Goal: Transaction & Acquisition: Purchase product/service

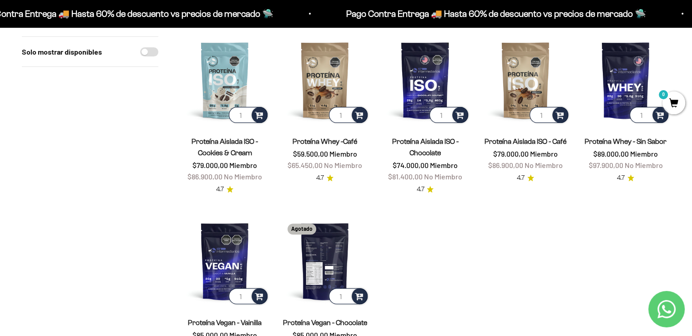
scroll to position [273, 0]
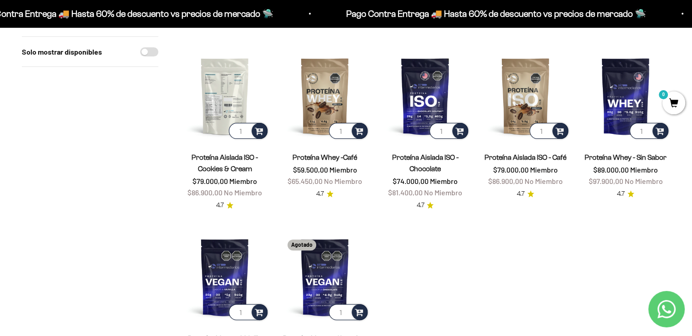
click at [207, 100] on img at bounding box center [224, 95] width 89 height 89
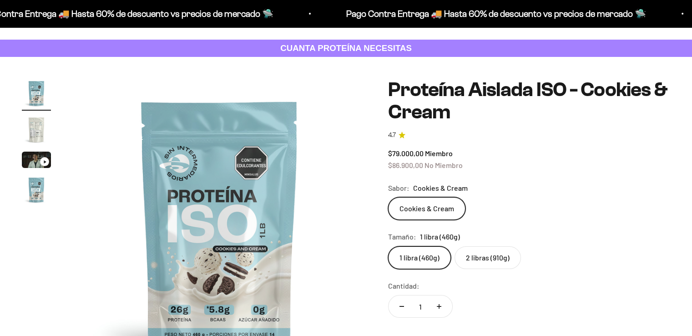
scroll to position [45, 0]
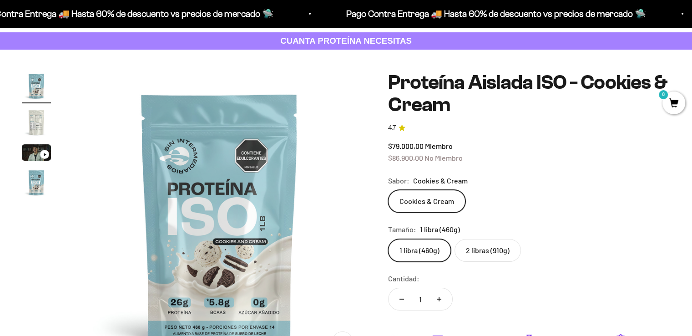
click at [34, 130] on img "Ir al artículo 2" at bounding box center [36, 122] width 29 height 29
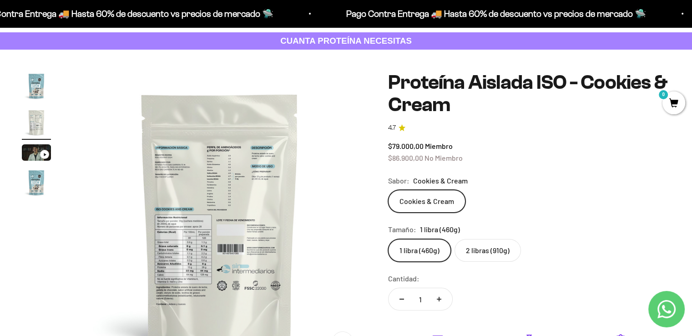
click at [189, 184] on img at bounding box center [219, 217] width 293 height 293
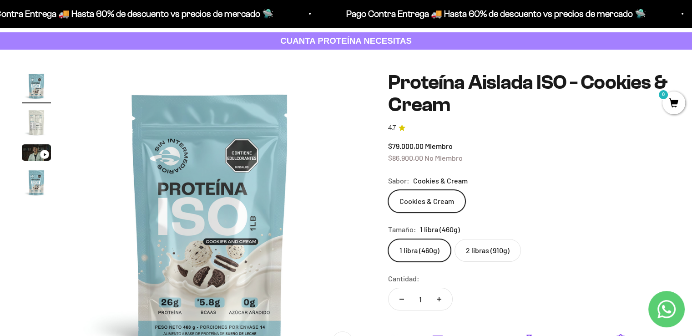
scroll to position [0, 0]
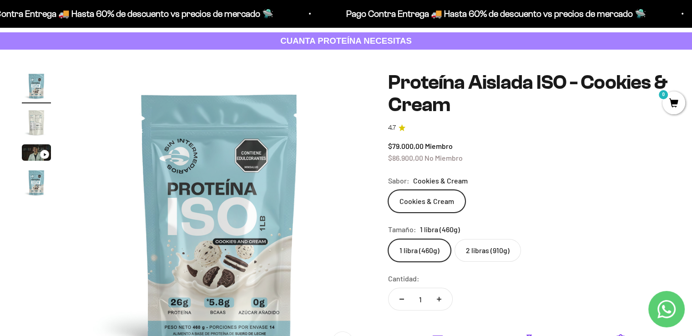
click at [36, 184] on img "Ir al artículo 4" at bounding box center [36, 182] width 29 height 29
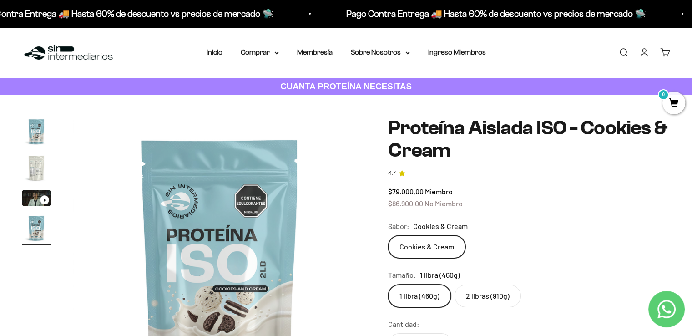
scroll to position [45, 0]
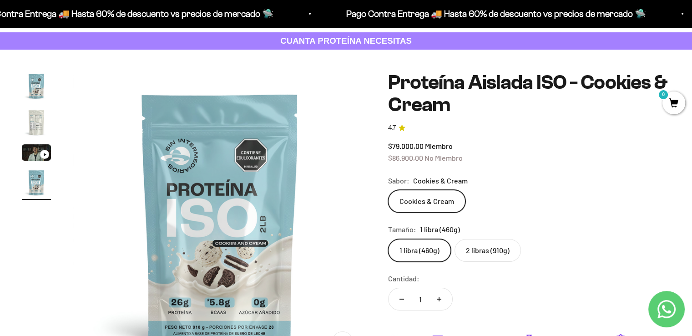
click at [472, 254] on label "2 libras (910g)" at bounding box center [487, 250] width 66 height 23
click at [388, 239] on input "2 libras (910g)" at bounding box center [387, 238] width 0 height 0
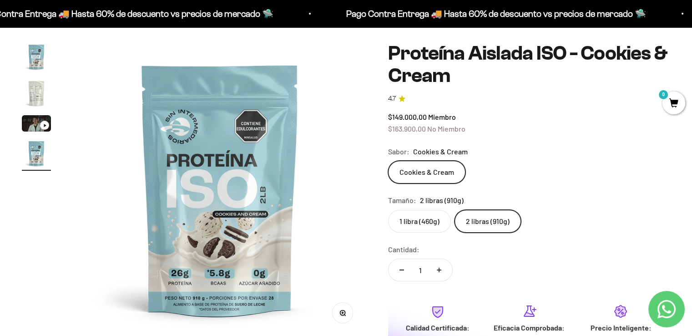
scroll to position [91, 0]
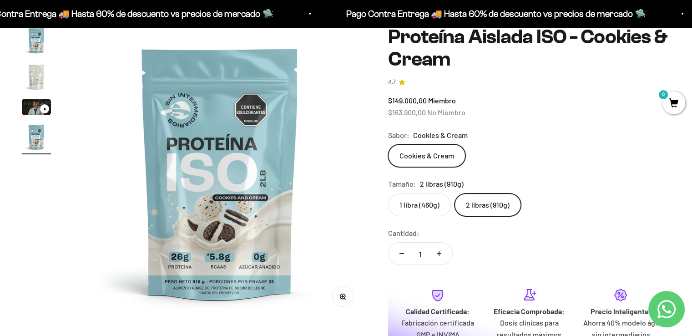
click at [38, 73] on img "Ir al artículo 2" at bounding box center [36, 76] width 29 height 29
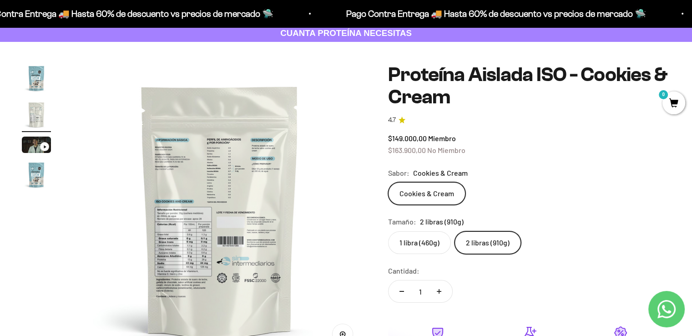
scroll to position [136, 0]
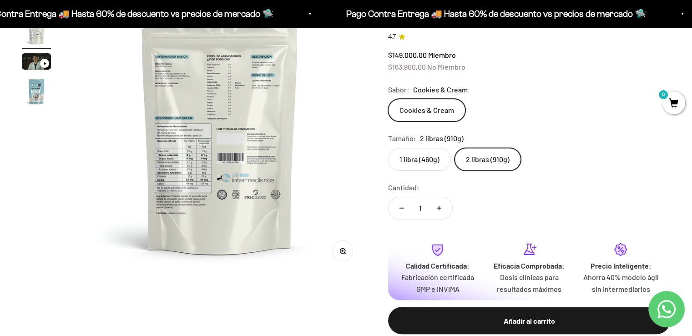
click at [344, 259] on button "Zoom" at bounding box center [342, 250] width 20 height 20
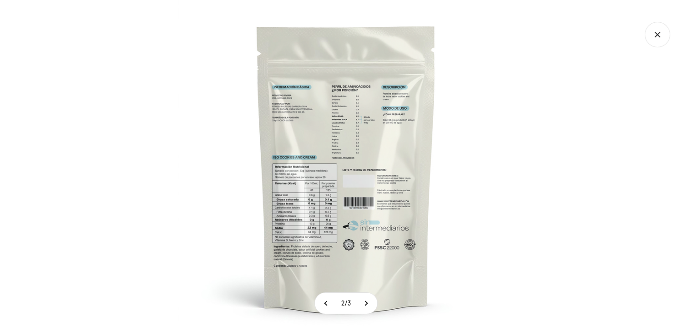
click at [329, 119] on img at bounding box center [346, 168] width 336 height 336
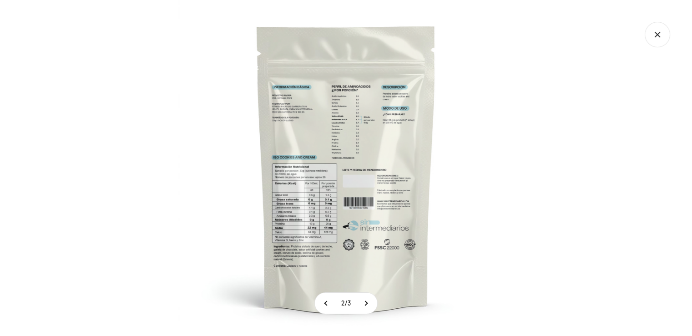
click at [120, 135] on div at bounding box center [346, 168] width 692 height 336
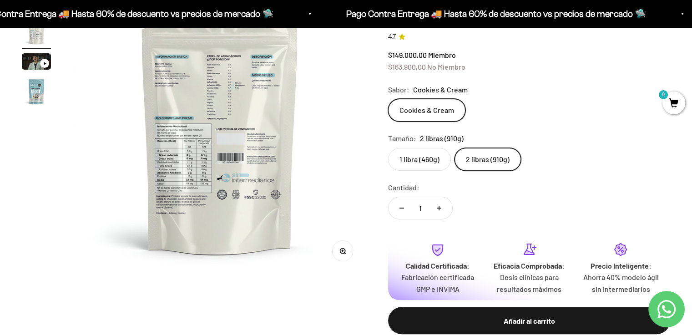
scroll to position [0, 0]
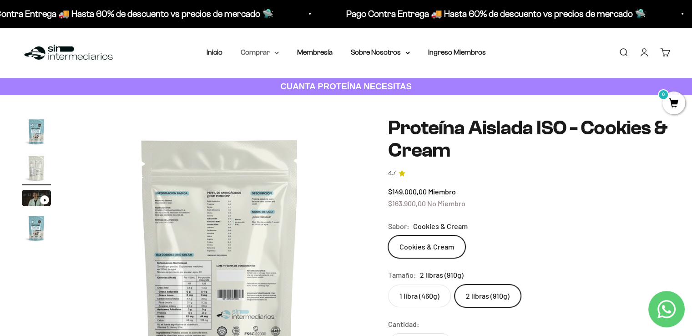
click at [276, 54] on icon at bounding box center [277, 53] width 4 height 2
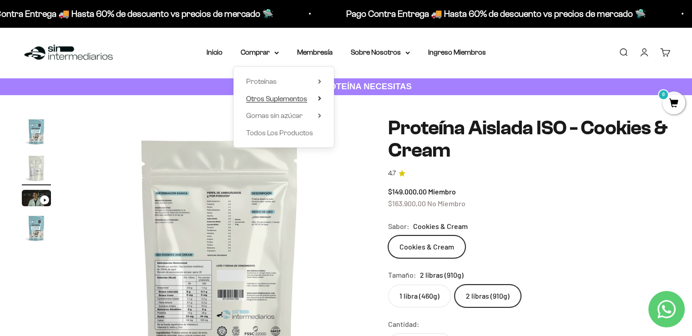
click at [271, 95] on span "Otros Suplementos" at bounding box center [276, 99] width 61 height 8
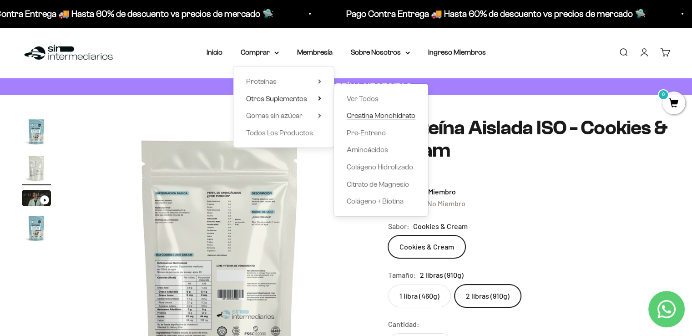
click at [383, 113] on span "Creatina Monohidrato" at bounding box center [380, 115] width 69 height 8
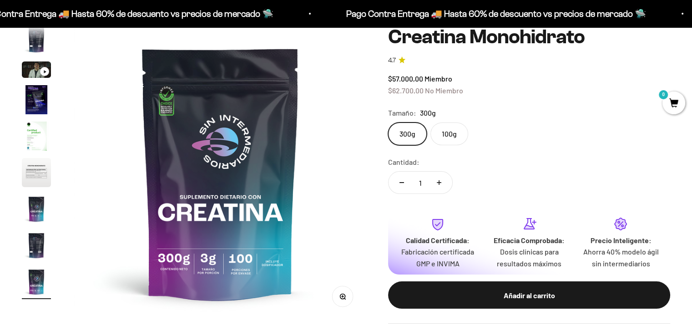
scroll to position [0, 2434]
click at [32, 164] on img "Ir al artículo 6" at bounding box center [36, 172] width 29 height 29
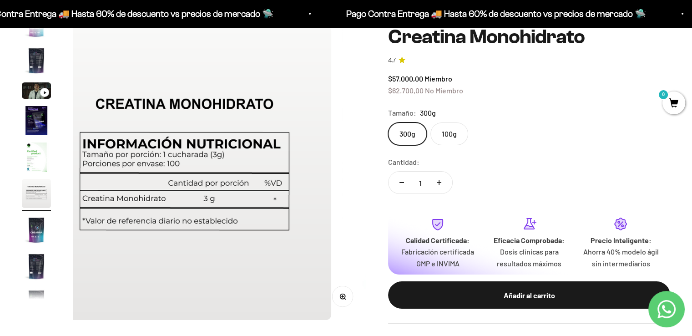
scroll to position [0, 1521]
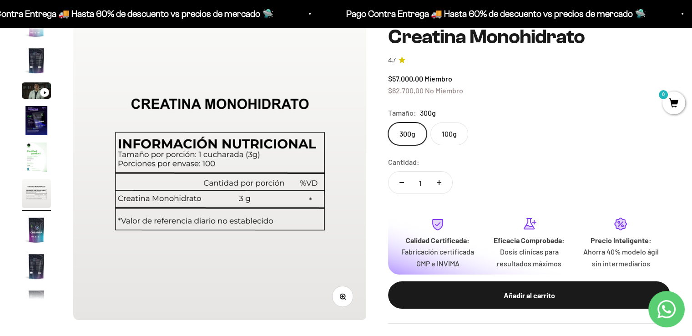
click at [28, 195] on img "Ir al artículo 6" at bounding box center [36, 193] width 29 height 29
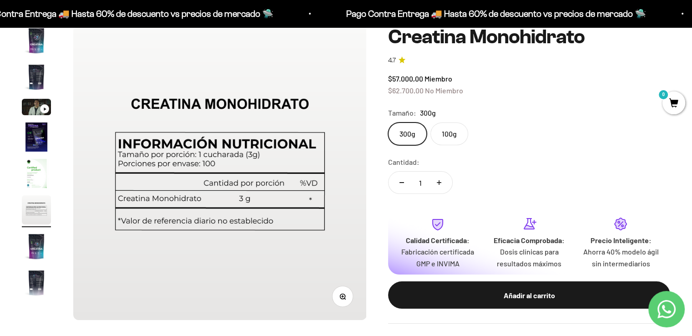
click at [39, 78] on img "Ir al artículo 2" at bounding box center [36, 76] width 29 height 29
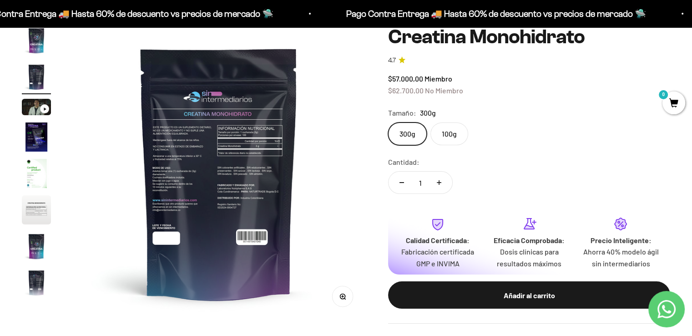
scroll to position [0, 304]
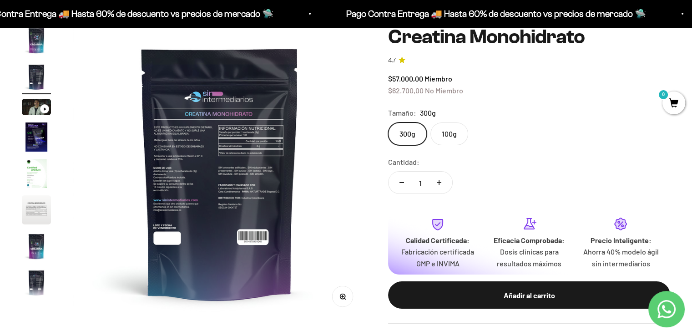
click at [212, 135] on img at bounding box center [219, 172] width 293 height 293
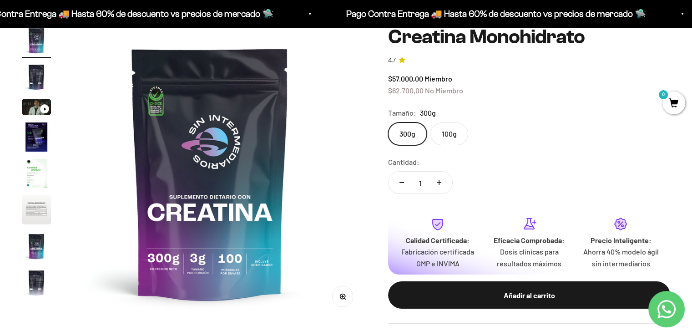
scroll to position [0, 0]
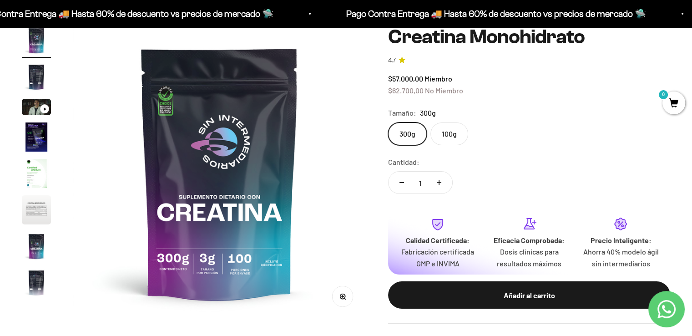
click at [28, 139] on img "Ir al artículo 4" at bounding box center [36, 136] width 29 height 29
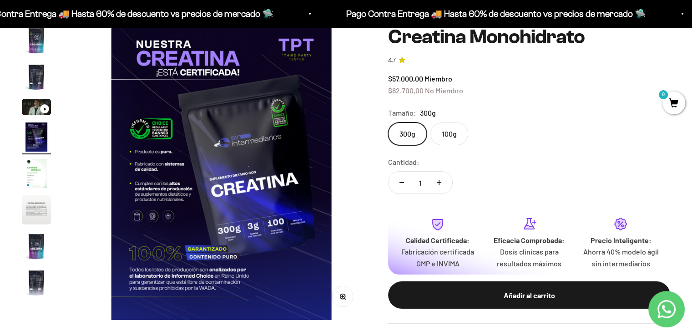
scroll to position [0, 913]
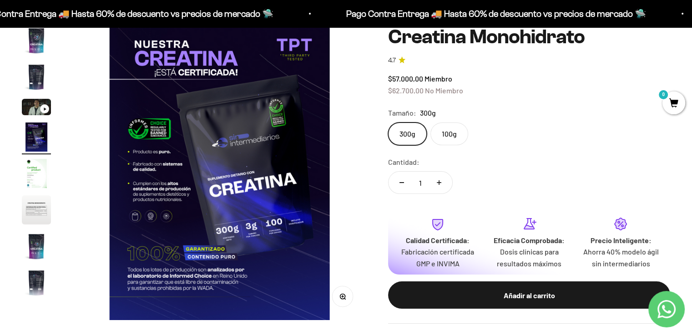
click at [38, 214] on img "Ir al artículo 6" at bounding box center [36, 209] width 29 height 29
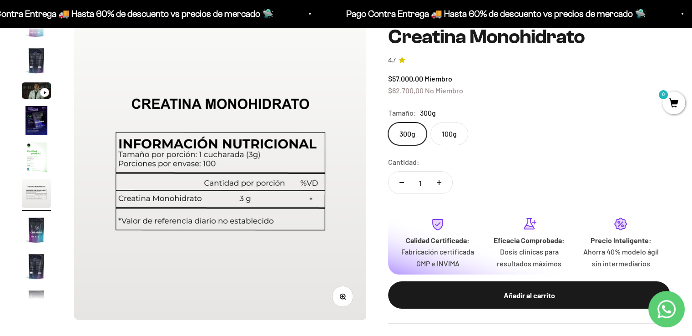
scroll to position [0, 1521]
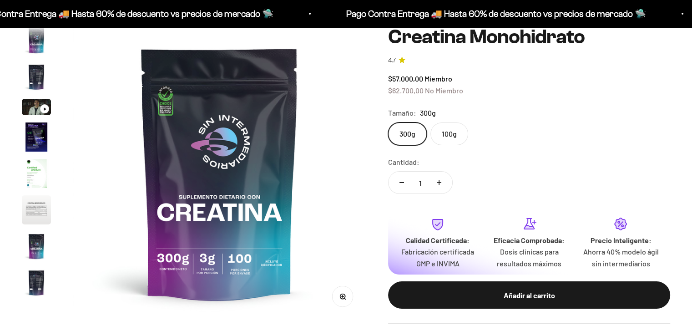
scroll to position [37, 0]
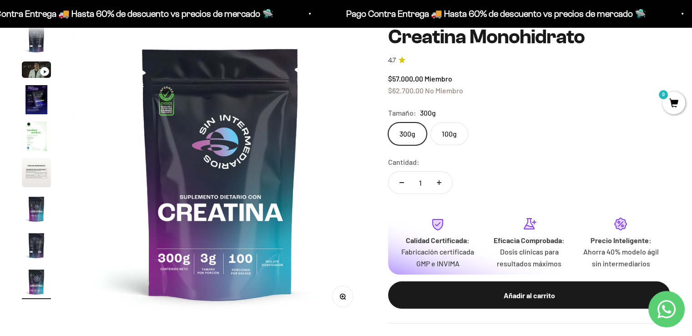
click at [32, 240] on img "Ir al artículo 8" at bounding box center [36, 245] width 29 height 29
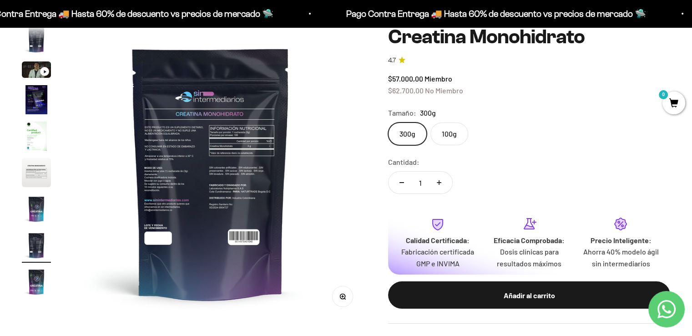
scroll to position [0, 2130]
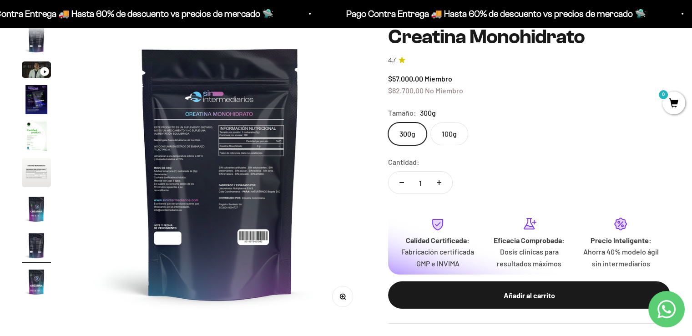
click at [31, 278] on img "Ir al artículo 9" at bounding box center [36, 281] width 29 height 29
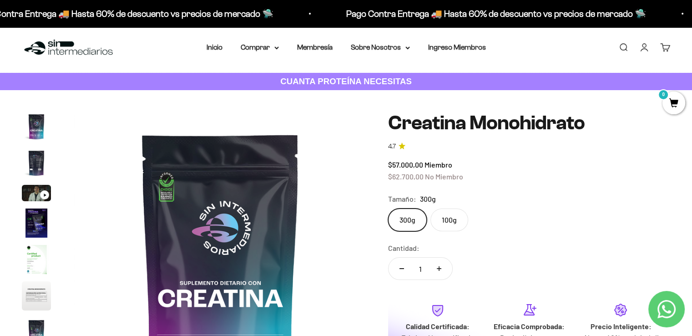
scroll to position [0, 0]
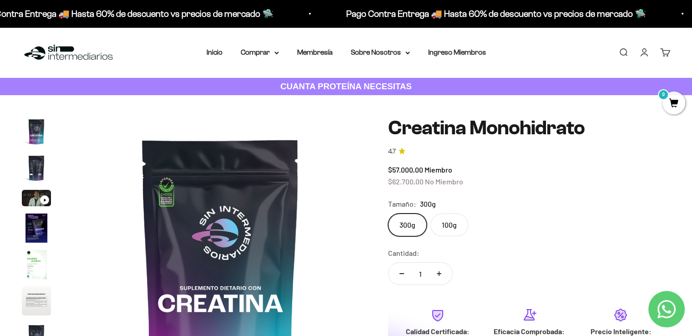
click at [36, 125] on img "Ir al artículo 1" at bounding box center [36, 131] width 29 height 29
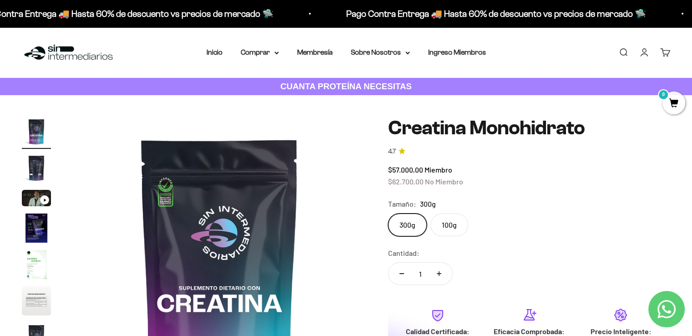
click at [36, 172] on img "Ir al artículo 2" at bounding box center [36, 167] width 29 height 29
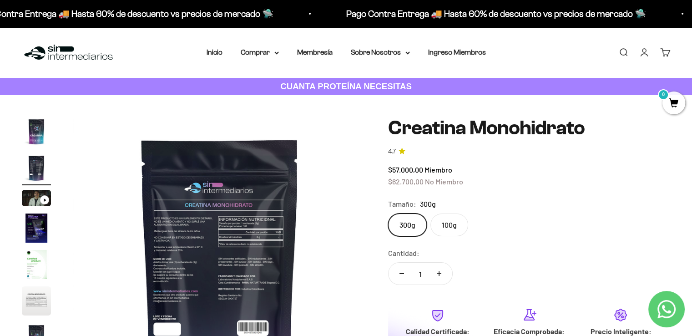
click at [193, 229] on img at bounding box center [219, 263] width 293 height 293
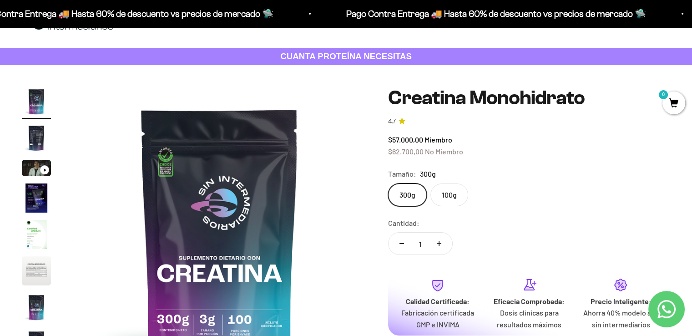
scroll to position [45, 0]
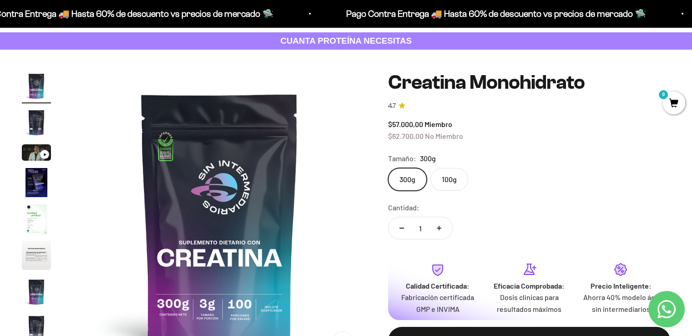
click at [27, 105] on page-dots at bounding box center [36, 207] width 29 height 273
click at [35, 119] on img "Ir al artículo 2" at bounding box center [36, 122] width 29 height 29
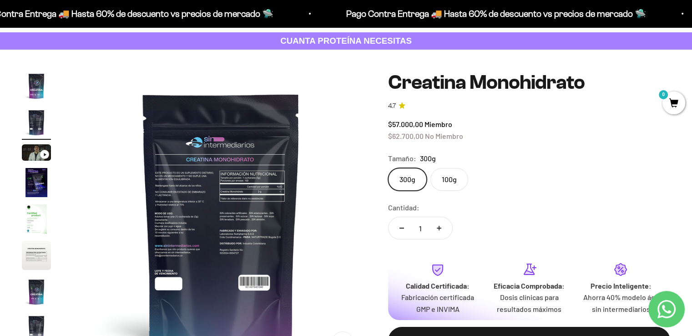
scroll to position [0, 304]
